Goal: Transaction & Acquisition: Subscribe to service/newsletter

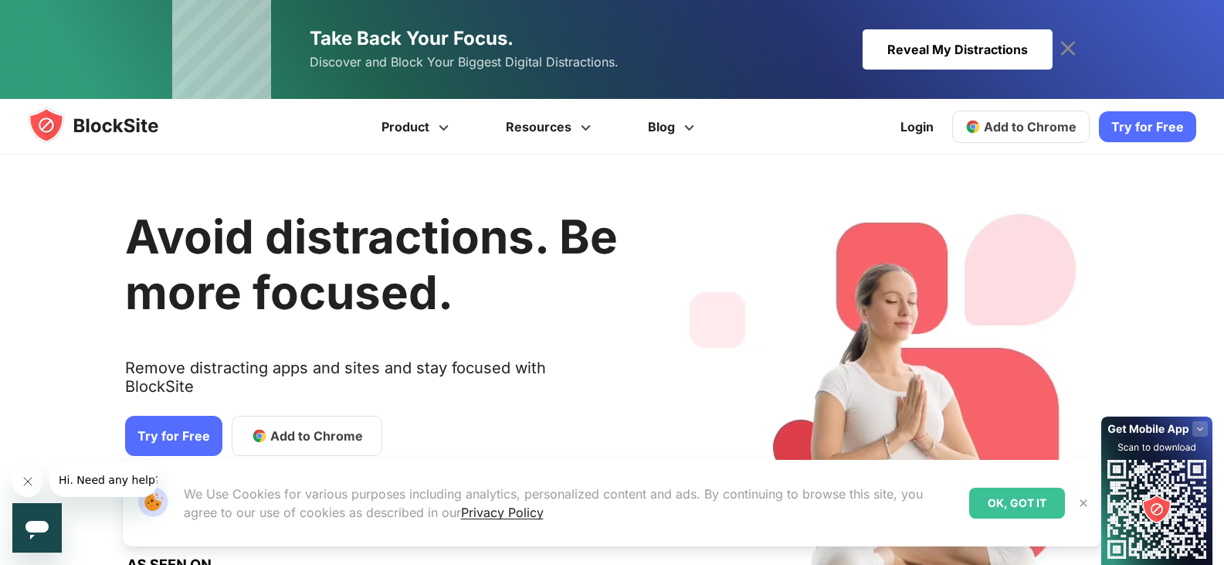
click at [196, 421] on link "Try for Free" at bounding box center [173, 436] width 97 height 40
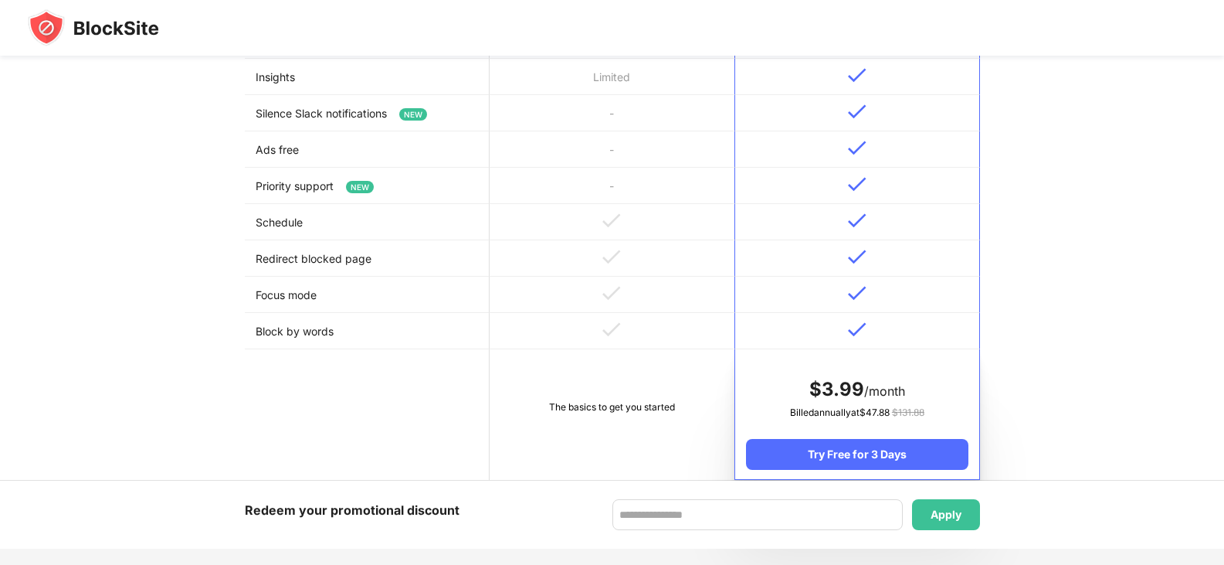
scroll to position [618, 0]
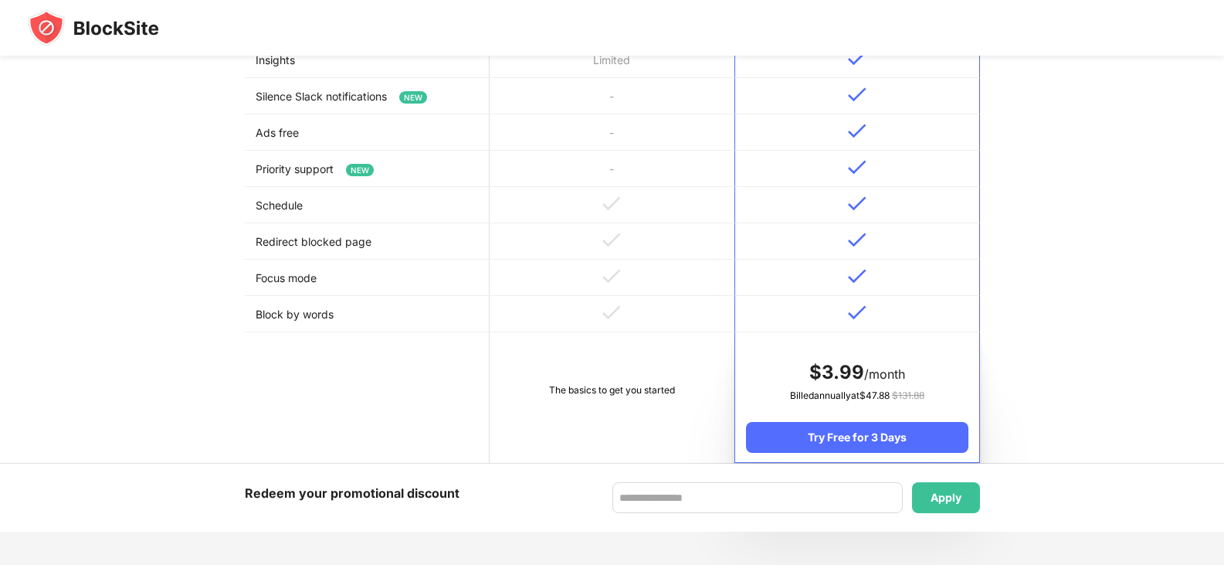
click at [590, 358] on td "The basics to get you started" at bounding box center [612, 397] width 245 height 131
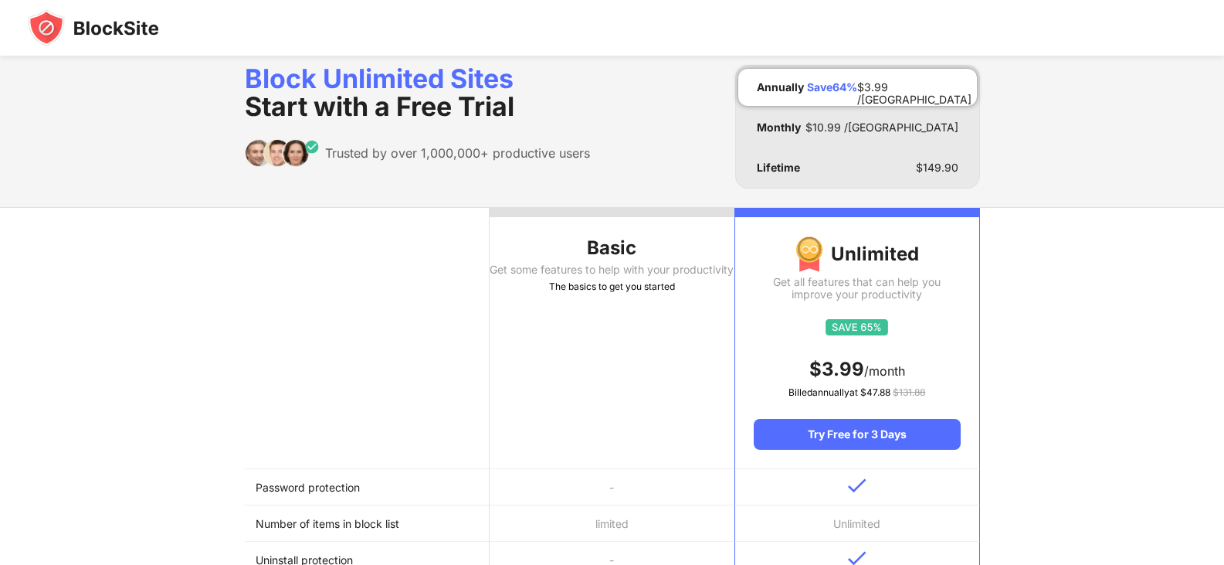
scroll to position [0, 0]
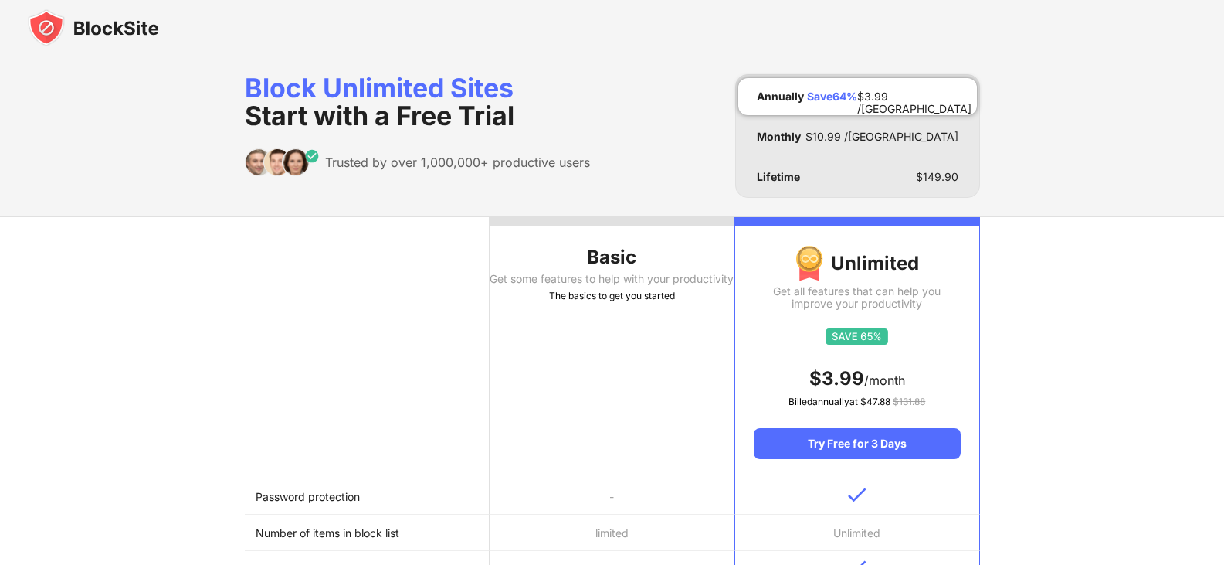
click at [632, 285] on div "Get some features to help with your productivity" at bounding box center [612, 279] width 245 height 12
click at [636, 438] on th "Basic Get some features to help with your productivity The basics to get you st…" at bounding box center [612, 347] width 245 height 261
click at [636, 435] on th "Basic Get some features to help with your productivity The basics to get you st…" at bounding box center [612, 347] width 245 height 261
click at [636, 434] on th "Basic Get some features to help with your productivity The basics to get you st…" at bounding box center [612, 347] width 245 height 261
click at [636, 433] on th "Basic Get some features to help with your productivity The basics to get you st…" at bounding box center [612, 347] width 245 height 261
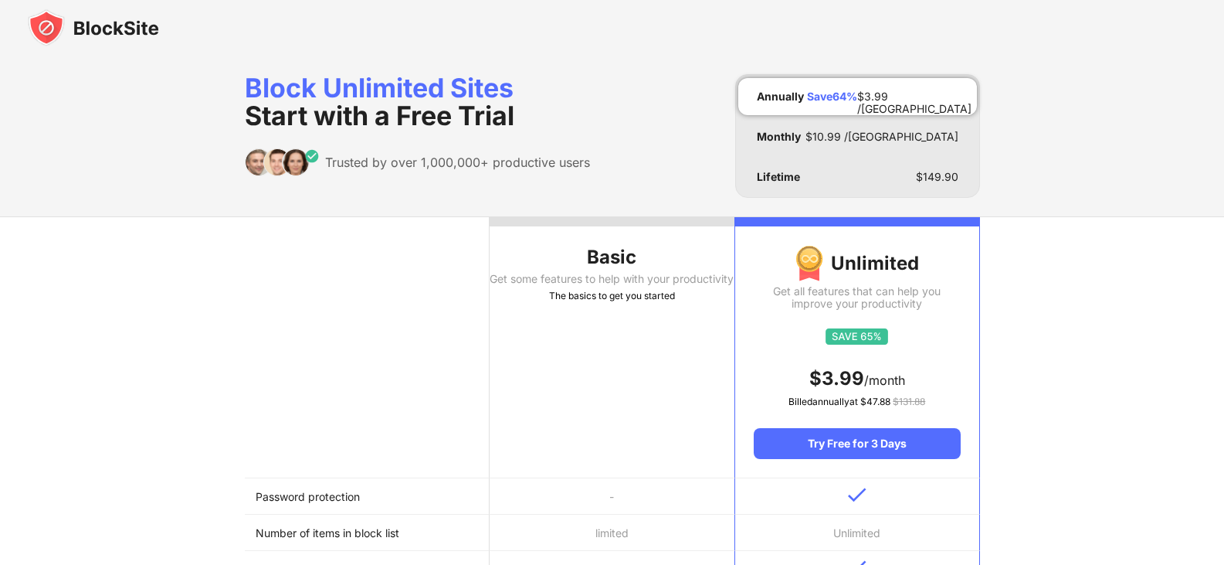
click at [626, 430] on th "Basic Get some features to help with your productivity The basics to get you st…" at bounding box center [612, 347] width 245 height 261
click at [624, 422] on th "Basic Get some features to help with your productivity The basics to get you st…" at bounding box center [612, 347] width 245 height 261
click at [594, 219] on div at bounding box center [612, 221] width 245 height 9
click at [593, 220] on div at bounding box center [612, 221] width 245 height 9
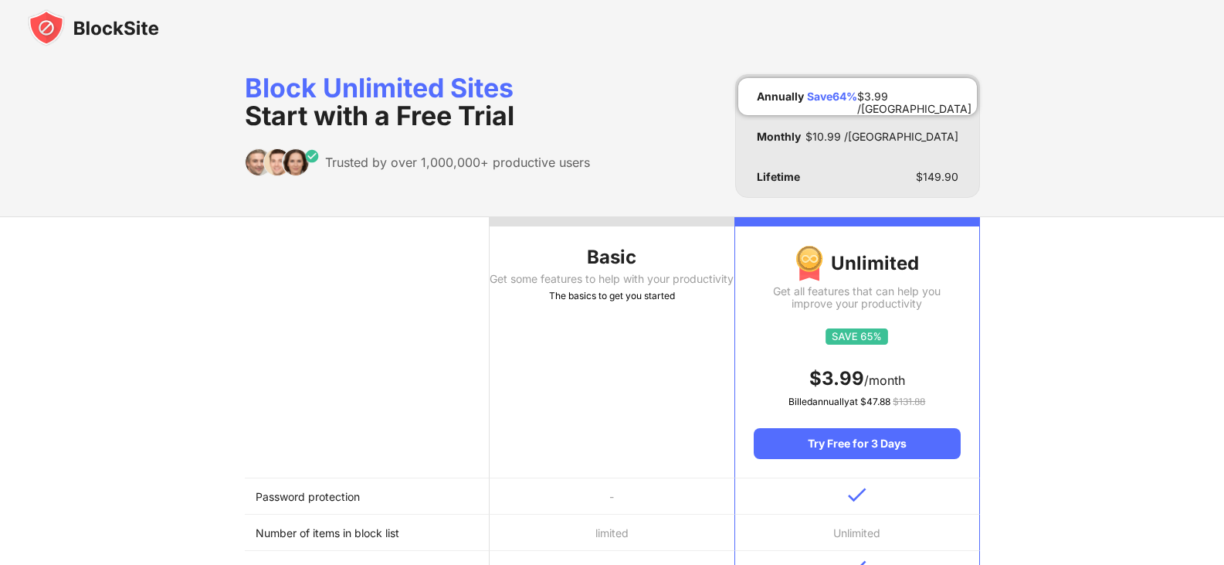
click at [593, 220] on div at bounding box center [612, 221] width 245 height 9
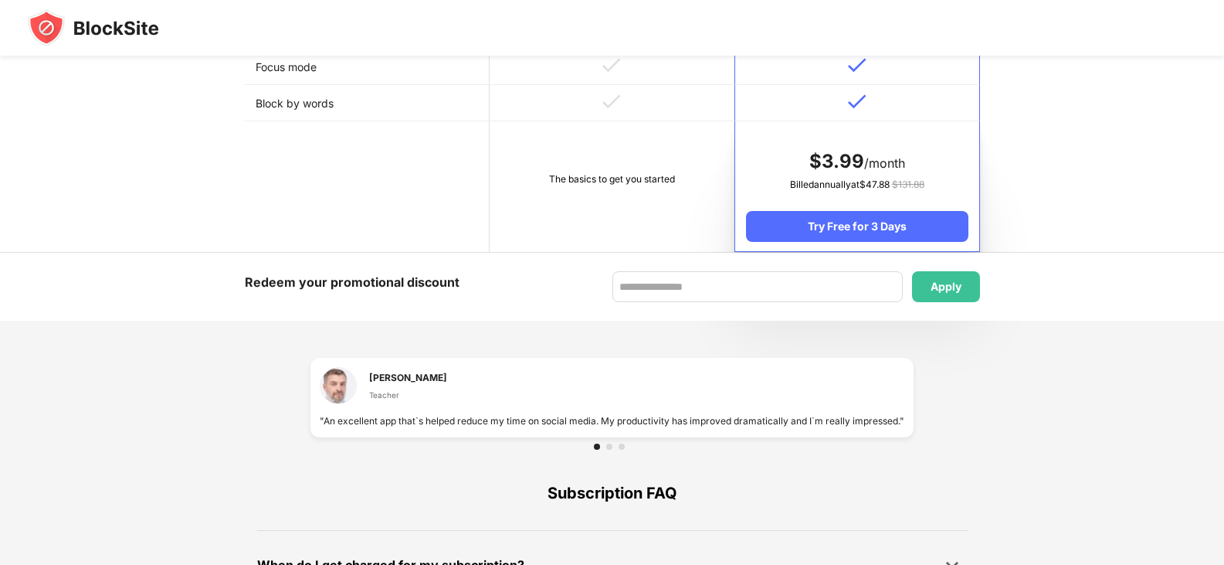
scroll to position [787, 0]
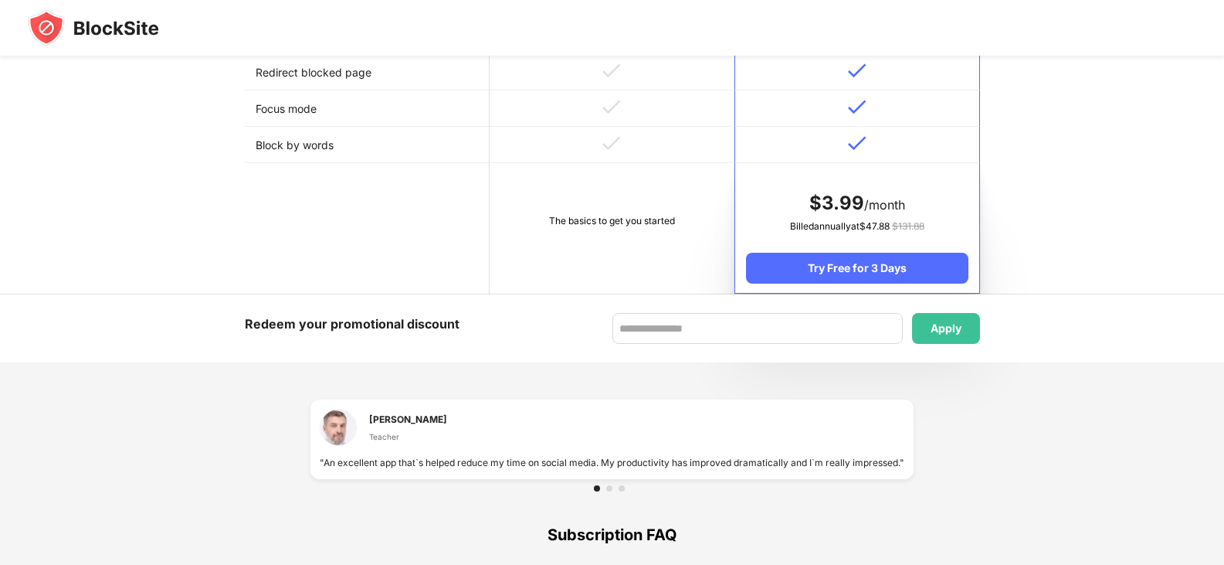
click at [638, 268] on td "The basics to get you started" at bounding box center [612, 228] width 245 height 131
